Goal: Find specific page/section: Find specific page/section

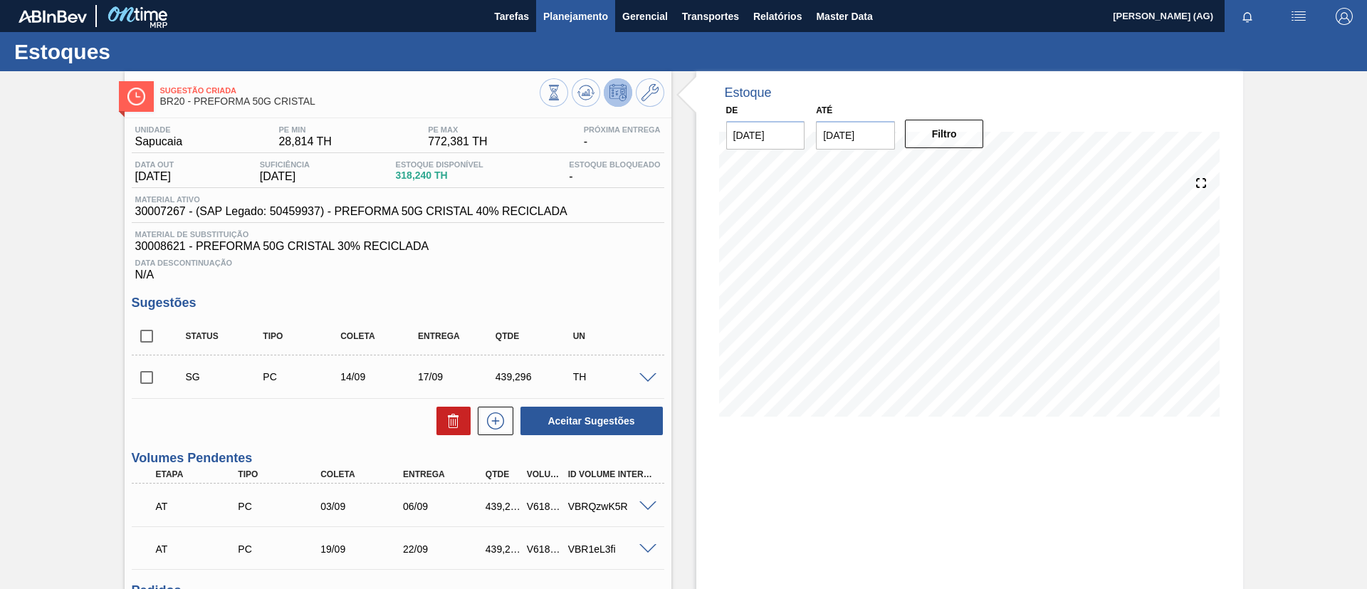
click at [590, 17] on span "Planejamento" at bounding box center [575, 16] width 65 height 17
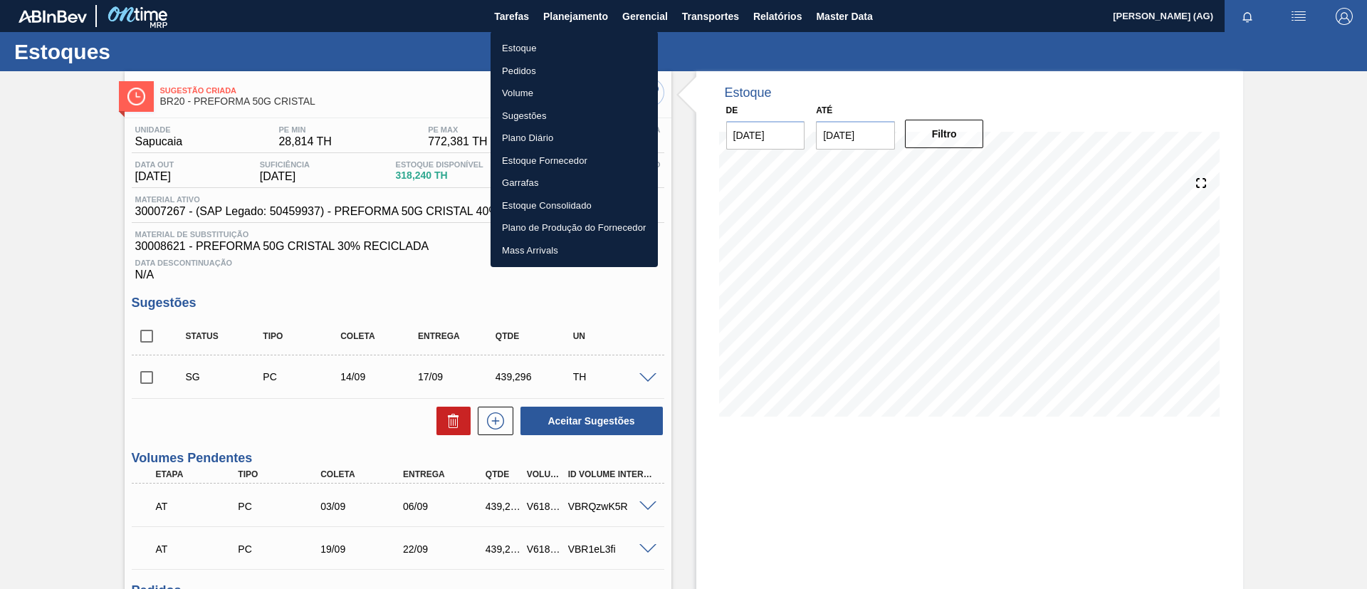
click at [573, 51] on li "Estoque" at bounding box center [574, 48] width 167 height 23
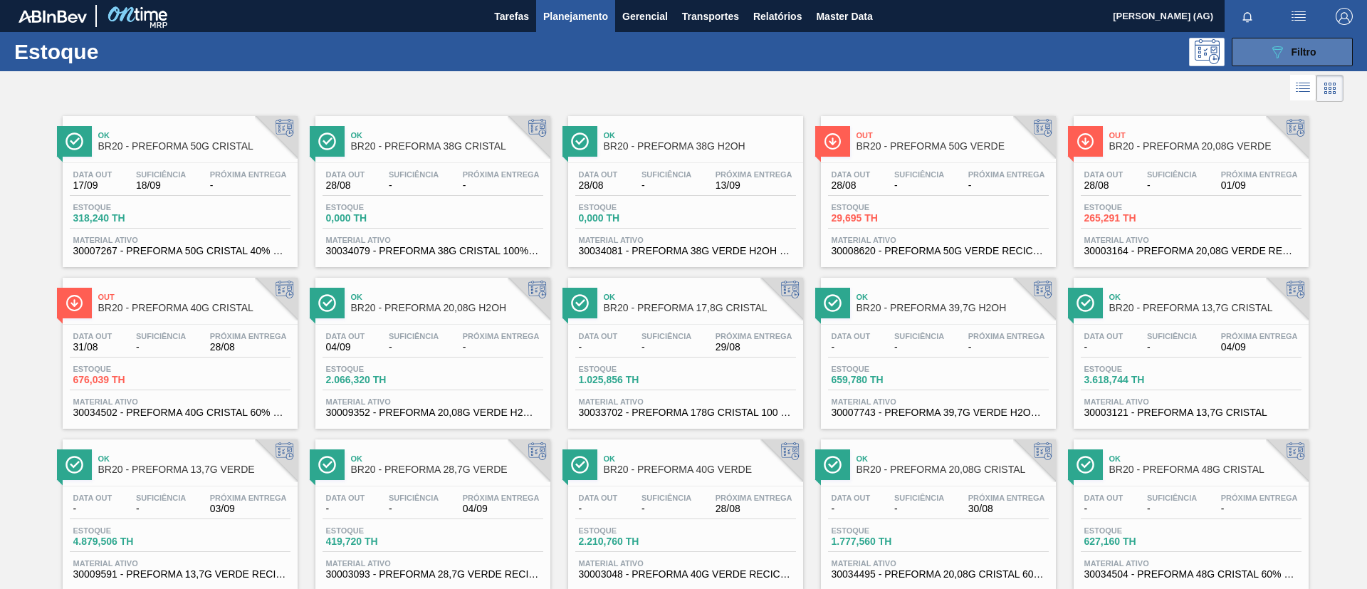
click at [1292, 63] on button "089F7B8B-B2A5-4AFE-B5C0-19BA573D28AC Filtro" at bounding box center [1292, 52] width 121 height 28
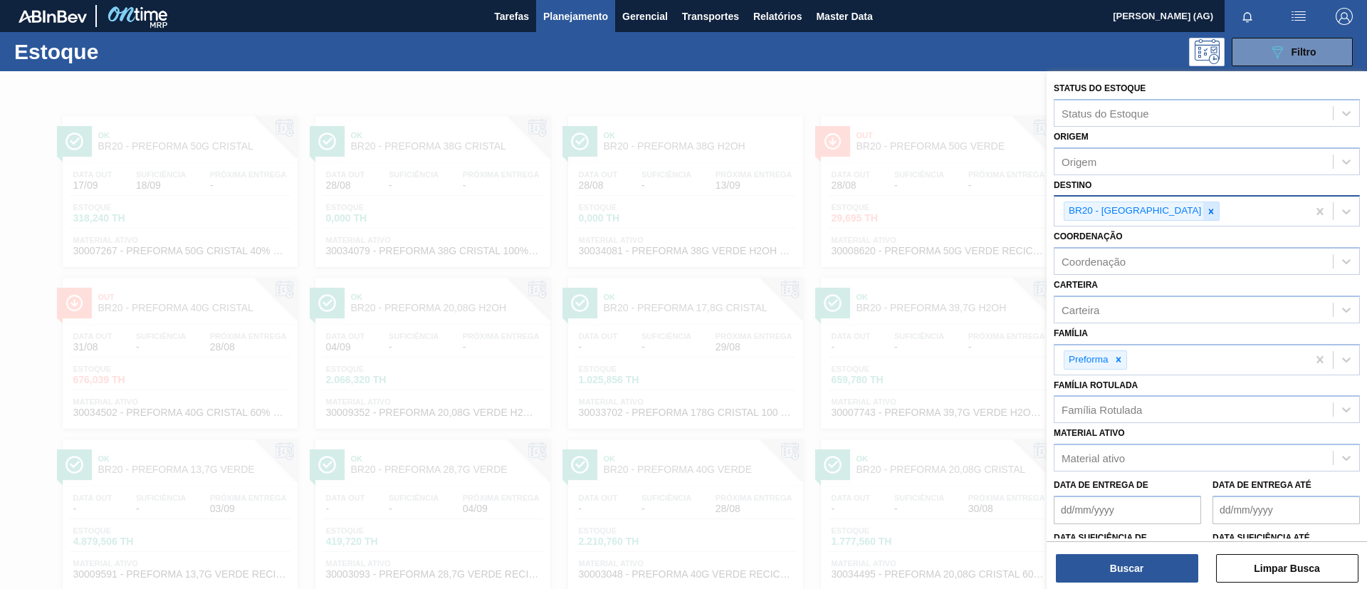
click at [1206, 210] on icon at bounding box center [1211, 212] width 10 height 10
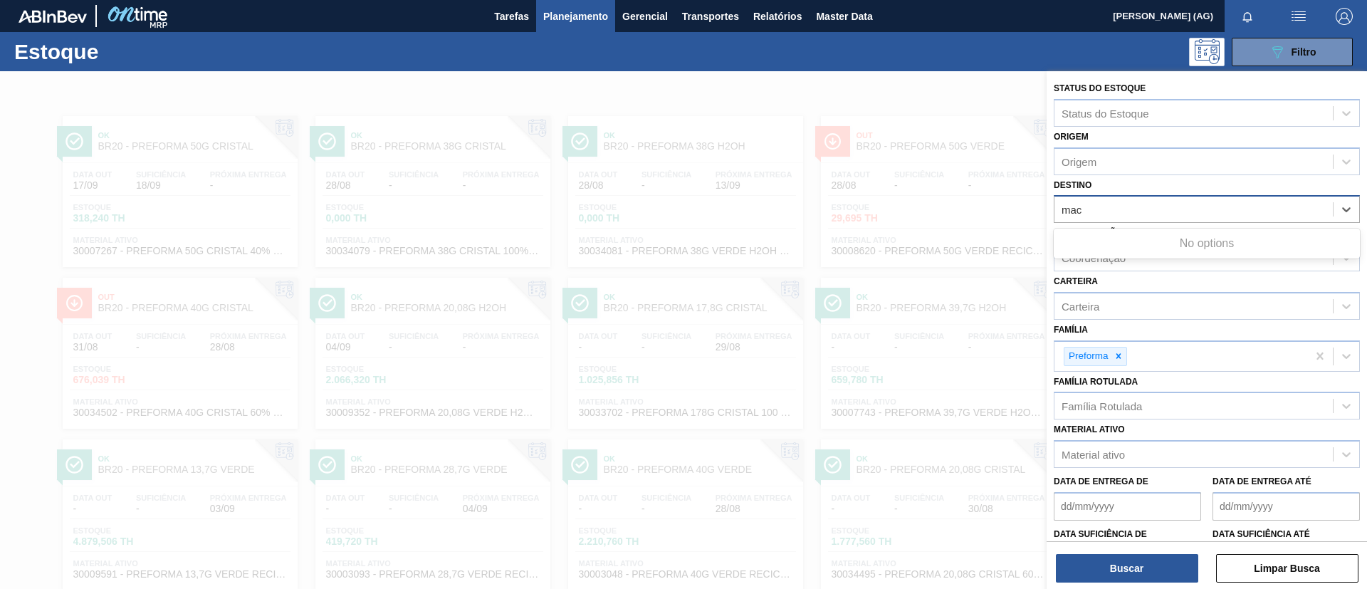
type input "maca"
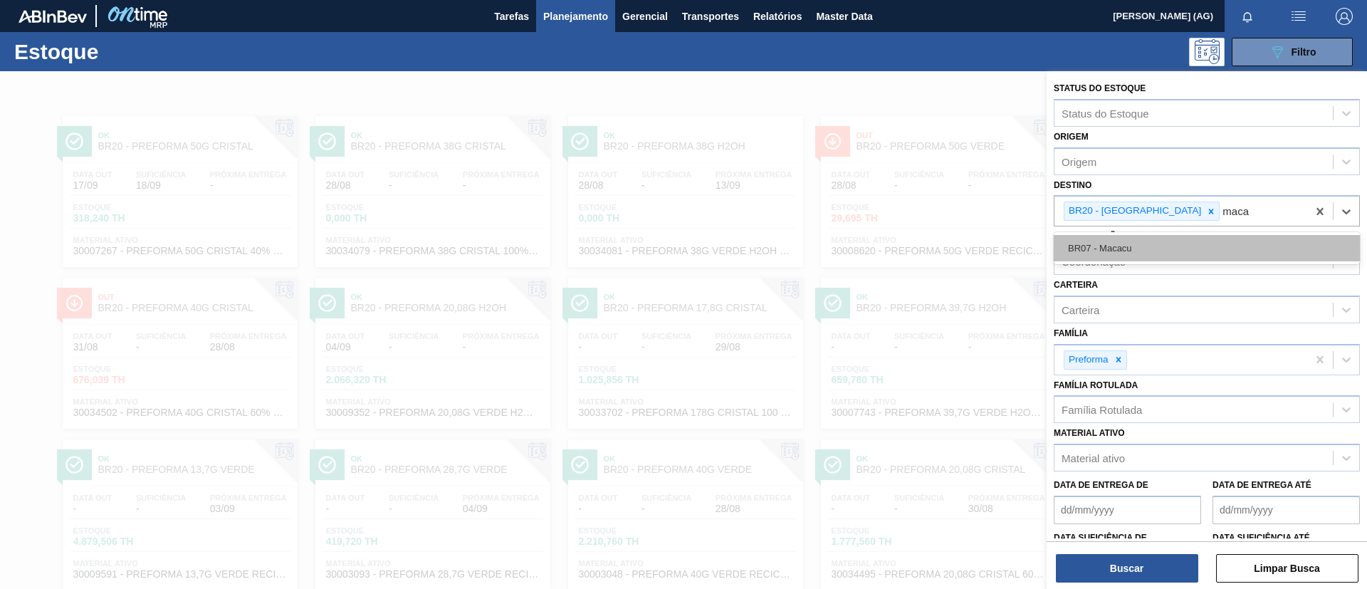
click at [1165, 243] on div "BR07 - Macacu" at bounding box center [1207, 248] width 306 height 26
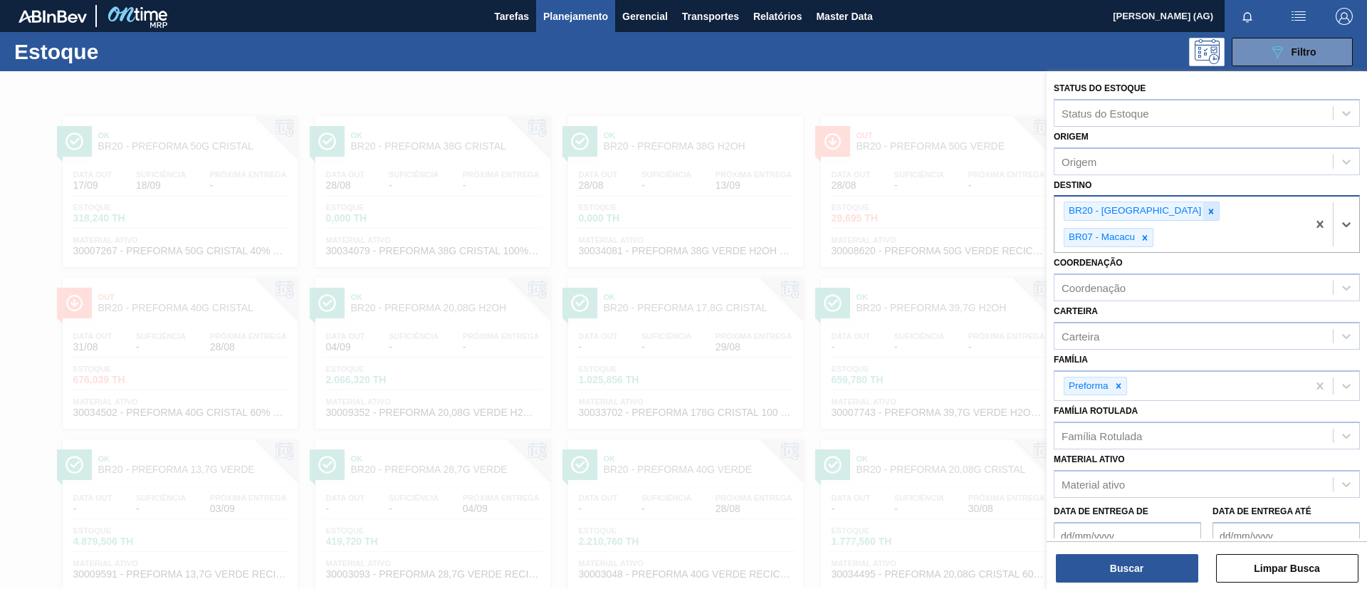
click at [1206, 214] on icon at bounding box center [1211, 212] width 10 height 10
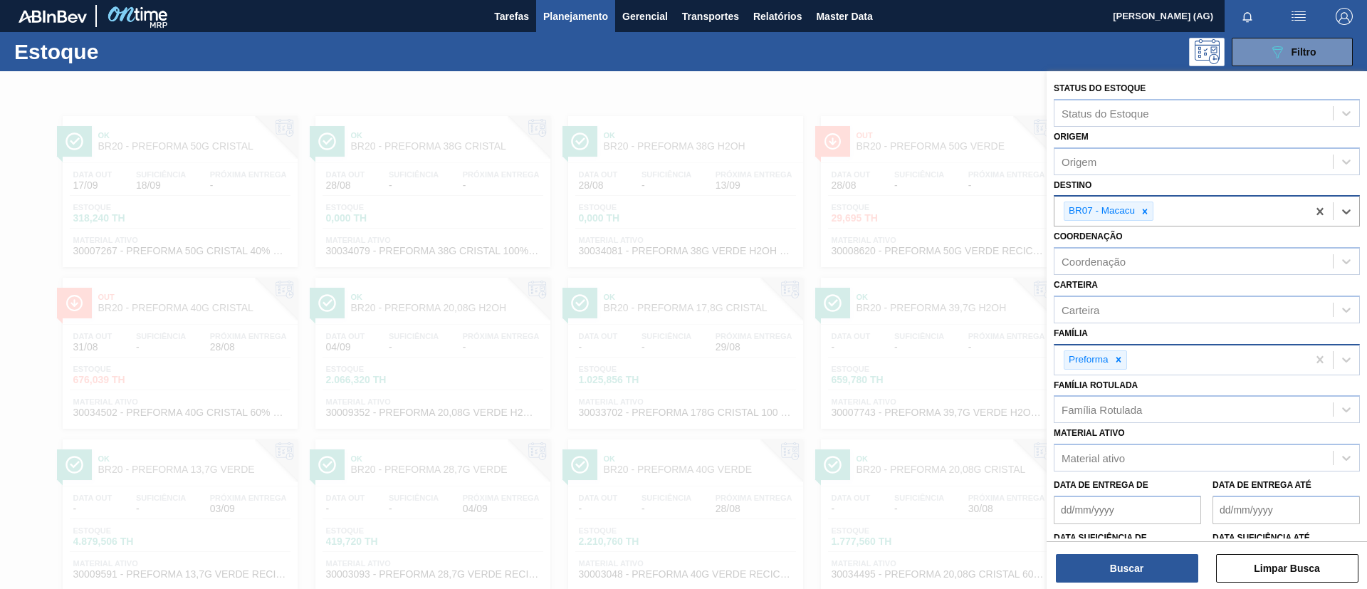
drag, startPoint x: 1122, startPoint y: 353, endPoint x: 1122, endPoint y: 362, distance: 9.3
click at [1122, 354] on div at bounding box center [1119, 360] width 16 height 18
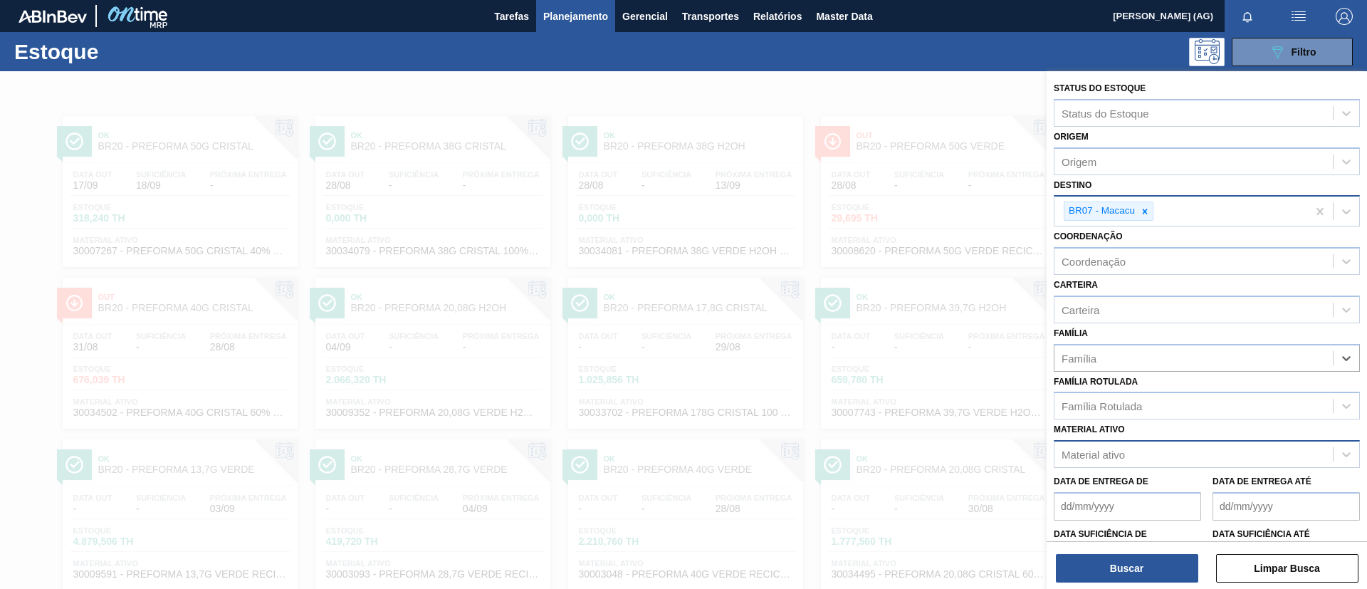
click at [1116, 461] on div "Material ativo" at bounding box center [1194, 454] width 278 height 21
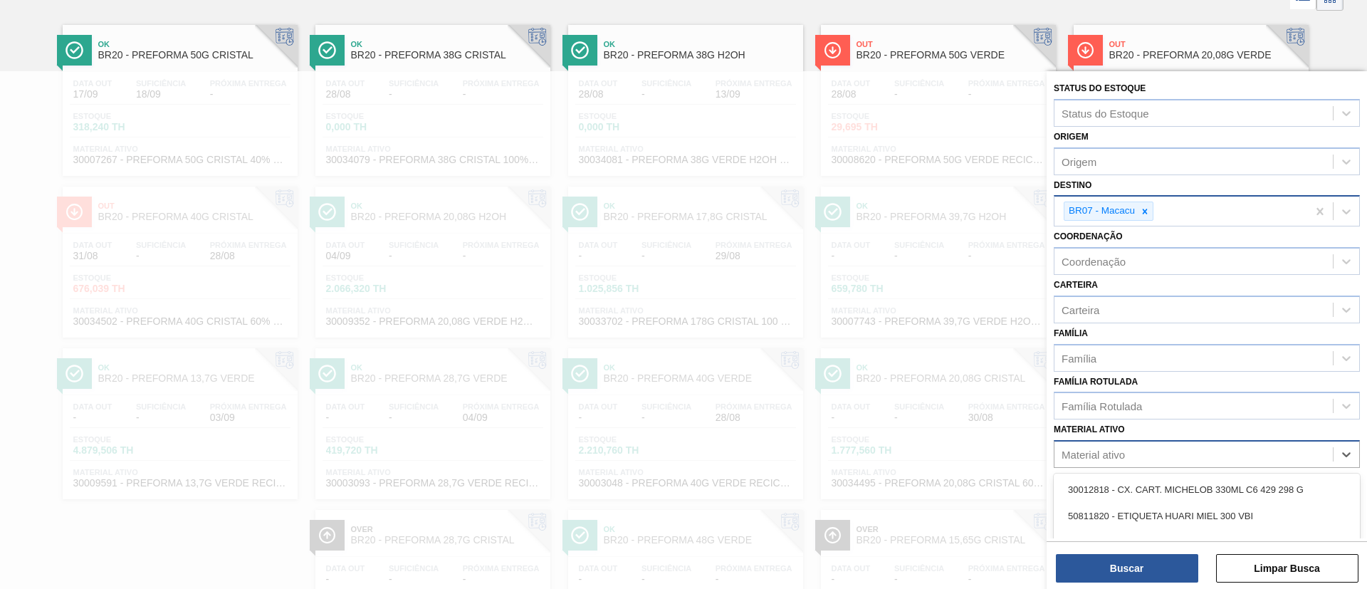
scroll to position [104, 0]
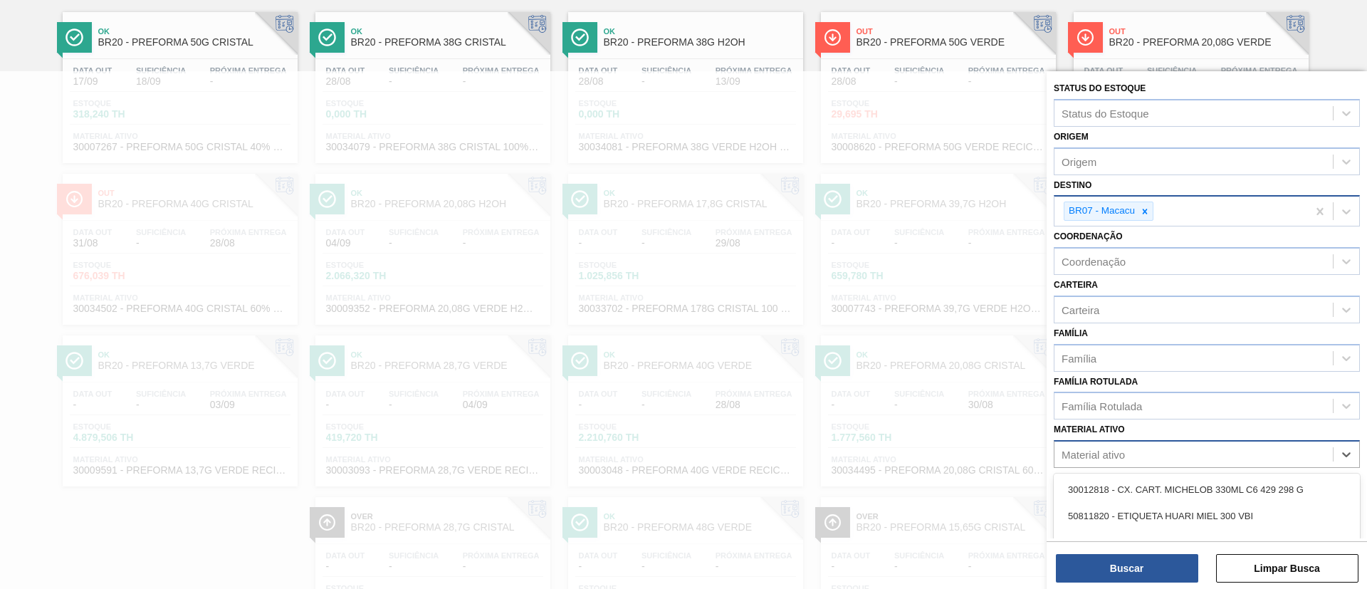
paste ativo "30033702"
type ativo "30033702"
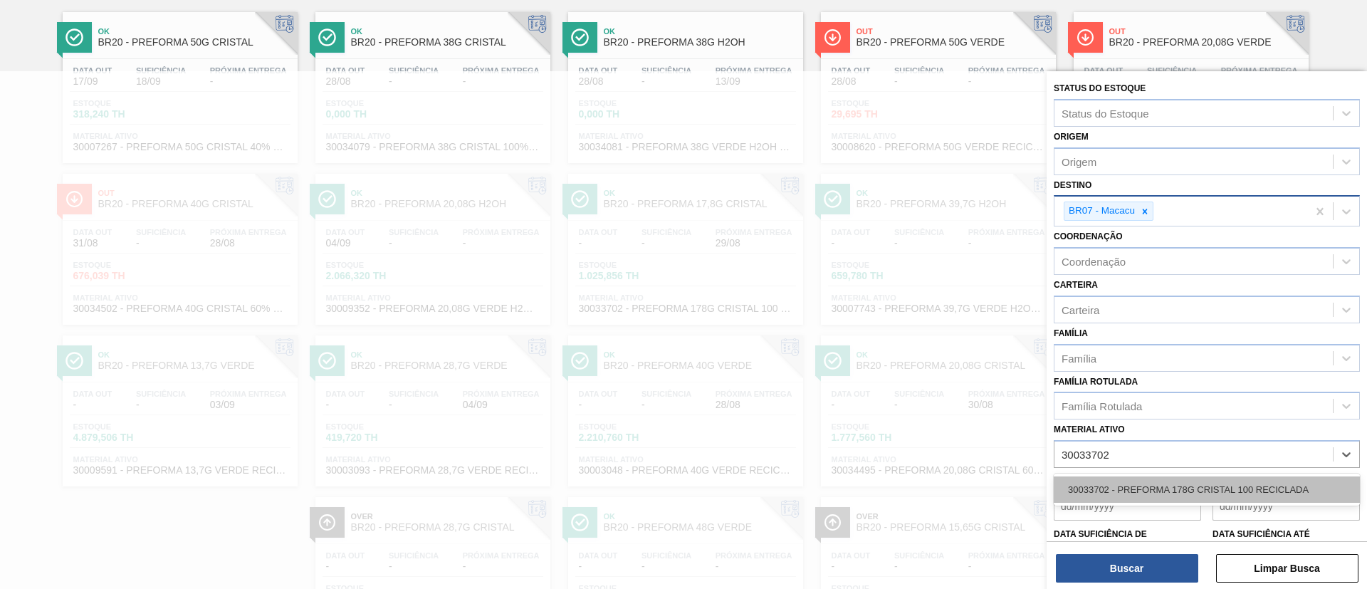
click at [1130, 489] on div "30033702 - PREFORMA 178G CRISTAL 100 RECICLADA" at bounding box center [1207, 489] width 306 height 26
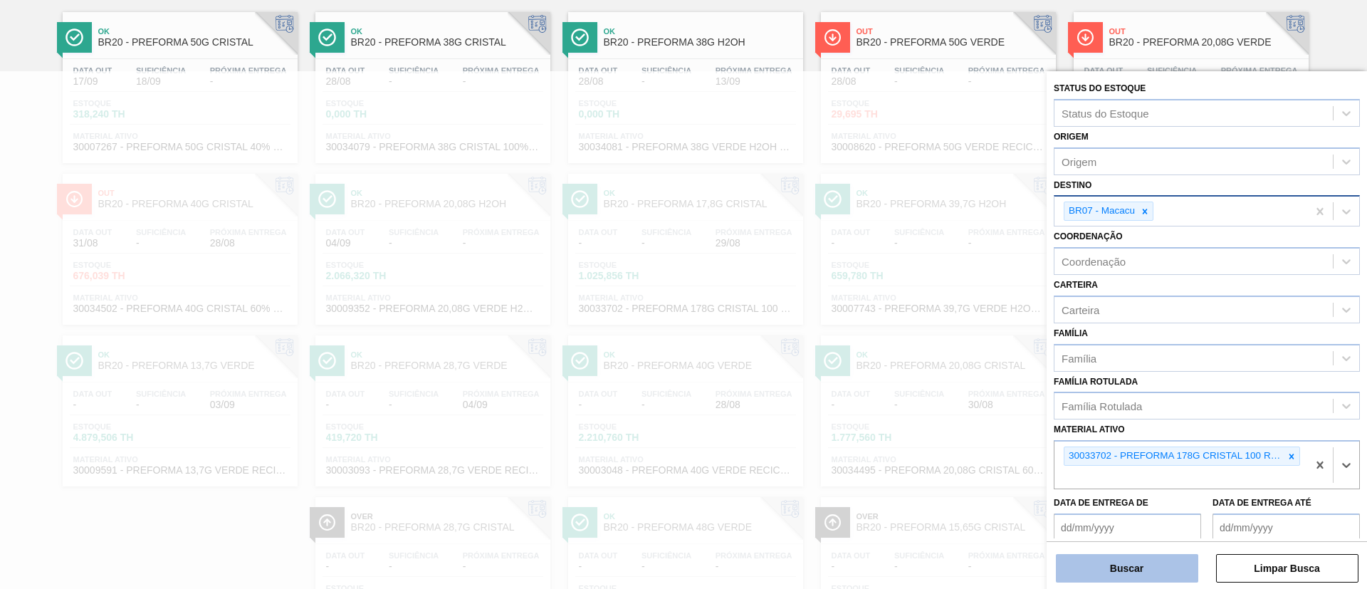
click at [1112, 562] on button "Buscar" at bounding box center [1127, 568] width 142 height 28
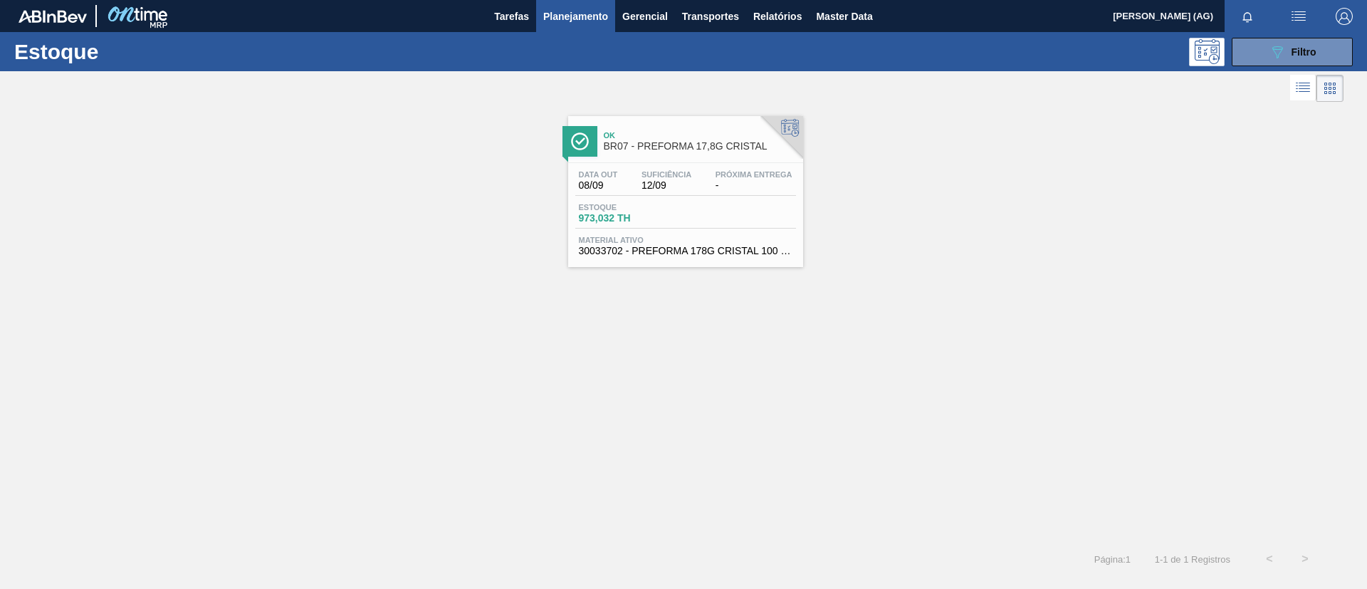
click at [583, 150] on div at bounding box center [580, 141] width 35 height 31
